Goal: Task Accomplishment & Management: Use online tool/utility

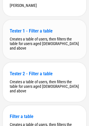
click at [44, 58] on div "Tester 1 - Filter a table Creates a table of users, then filters the table for …" at bounding box center [44, 39] width 83 height 39
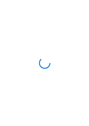
scroll to position [0, 0]
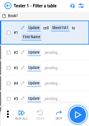
click at [80, 109] on button "button" at bounding box center [77, 114] width 18 height 18
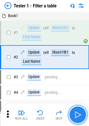
click at [80, 109] on button "button" at bounding box center [77, 114] width 18 height 18
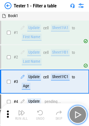
click at [80, 109] on button "button" at bounding box center [77, 114] width 18 height 18
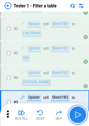
click at [80, 109] on button "button" at bounding box center [77, 114] width 18 height 18
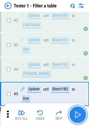
click at [80, 109] on button "button" at bounding box center [77, 114] width 18 height 18
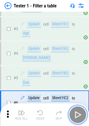
click at [80, 109] on button "button" at bounding box center [77, 114] width 18 height 18
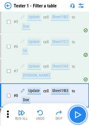
click at [80, 109] on button "button" at bounding box center [77, 114] width 18 height 18
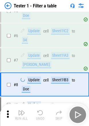
click at [80, 109] on div "Run All Undo Skip" at bounding box center [44, 114] width 83 height 18
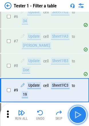
click at [80, 109] on button "button" at bounding box center [77, 114] width 18 height 18
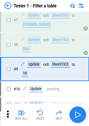
click at [80, 109] on div "Run All Undo Skip" at bounding box center [44, 114] width 83 height 18
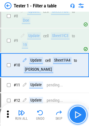
click at [80, 109] on button "button" at bounding box center [77, 114] width 18 height 18
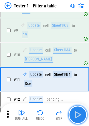
click at [80, 109] on button "button" at bounding box center [77, 114] width 18 height 18
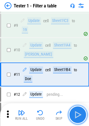
click at [80, 109] on button "button" at bounding box center [77, 114] width 18 height 18
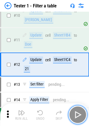
click at [80, 109] on button "button" at bounding box center [77, 114] width 18 height 18
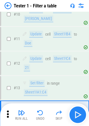
scroll to position [258, 0]
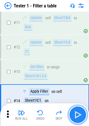
click at [80, 109] on button "button" at bounding box center [77, 114] width 18 height 18
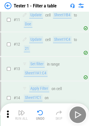
click at [80, 109] on div "Run All Undo Skip" at bounding box center [44, 114] width 83 height 18
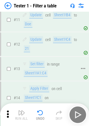
scroll to position [285, 0]
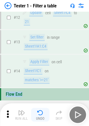
click at [40, 114] on img "button" at bounding box center [40, 112] width 7 height 7
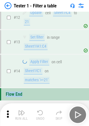
click at [40, 114] on div "Run All Undo Skip" at bounding box center [44, 114] width 83 height 18
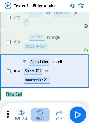
click at [40, 114] on img "button" at bounding box center [40, 112] width 7 height 7
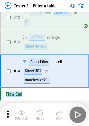
click at [40, 114] on img "button" at bounding box center [40, 112] width 7 height 7
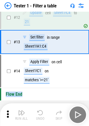
click at [40, 114] on div "Run All Undo Skip" at bounding box center [44, 114] width 83 height 18
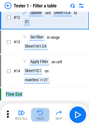
click at [40, 114] on img "button" at bounding box center [40, 112] width 7 height 7
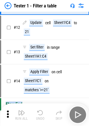
click at [40, 114] on img "button" at bounding box center [40, 112] width 7 height 7
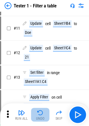
click at [40, 114] on img "button" at bounding box center [40, 112] width 7 height 7
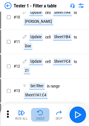
click at [40, 114] on div "Run All Undo Skip" at bounding box center [44, 114] width 83 height 18
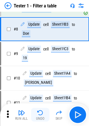
click at [40, 114] on img "button" at bounding box center [40, 112] width 7 height 7
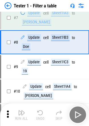
click at [40, 114] on img "button" at bounding box center [40, 112] width 7 height 7
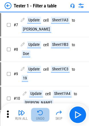
click at [40, 114] on img "button" at bounding box center [40, 112] width 7 height 7
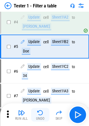
click at [40, 114] on img "button" at bounding box center [40, 112] width 7 height 7
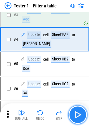
click at [77, 113] on img "button" at bounding box center [77, 114] width 9 height 9
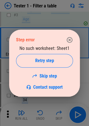
click at [71, 40] on icon "button" at bounding box center [69, 39] width 7 height 7
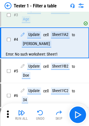
click at [40, 106] on div "Run All Undo Skip" at bounding box center [44, 114] width 83 height 18
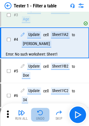
click at [41, 110] on img "button" at bounding box center [40, 112] width 7 height 7
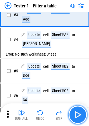
click at [79, 119] on img "button" at bounding box center [77, 114] width 9 height 9
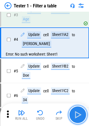
click at [79, 119] on img "button" at bounding box center [77, 114] width 9 height 9
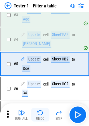
click at [39, 117] on div "Undo" at bounding box center [40, 118] width 9 height 3
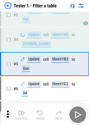
click at [39, 117] on div "Run All Undo Skip" at bounding box center [44, 114] width 83 height 18
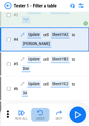
click at [39, 117] on div "Undo" at bounding box center [40, 118] width 9 height 3
click at [39, 117] on div "Run All Undo Skip" at bounding box center [44, 114] width 83 height 18
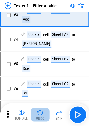
click at [39, 117] on div "Undo" at bounding box center [40, 118] width 9 height 3
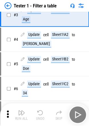
click at [39, 117] on div "Run All Undo Skip" at bounding box center [44, 114] width 83 height 18
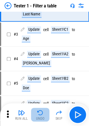
click at [39, 117] on div "Undo" at bounding box center [40, 118] width 9 height 3
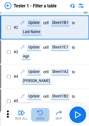
click at [39, 117] on div "Run All Undo Skip" at bounding box center [44, 114] width 83 height 18
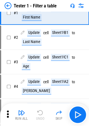
scroll to position [2, 0]
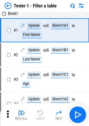
click at [39, 117] on div "Run All Undo Skip" at bounding box center [44, 114] width 83 height 18
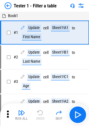
click at [39, 117] on div "Run All Undo Skip" at bounding box center [44, 114] width 83 height 18
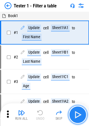
click at [76, 113] on img "button" at bounding box center [77, 114] width 9 height 9
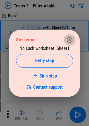
click at [70, 41] on icon "button" at bounding box center [69, 39] width 7 height 7
